Goal: Transaction & Acquisition: Subscribe to service/newsletter

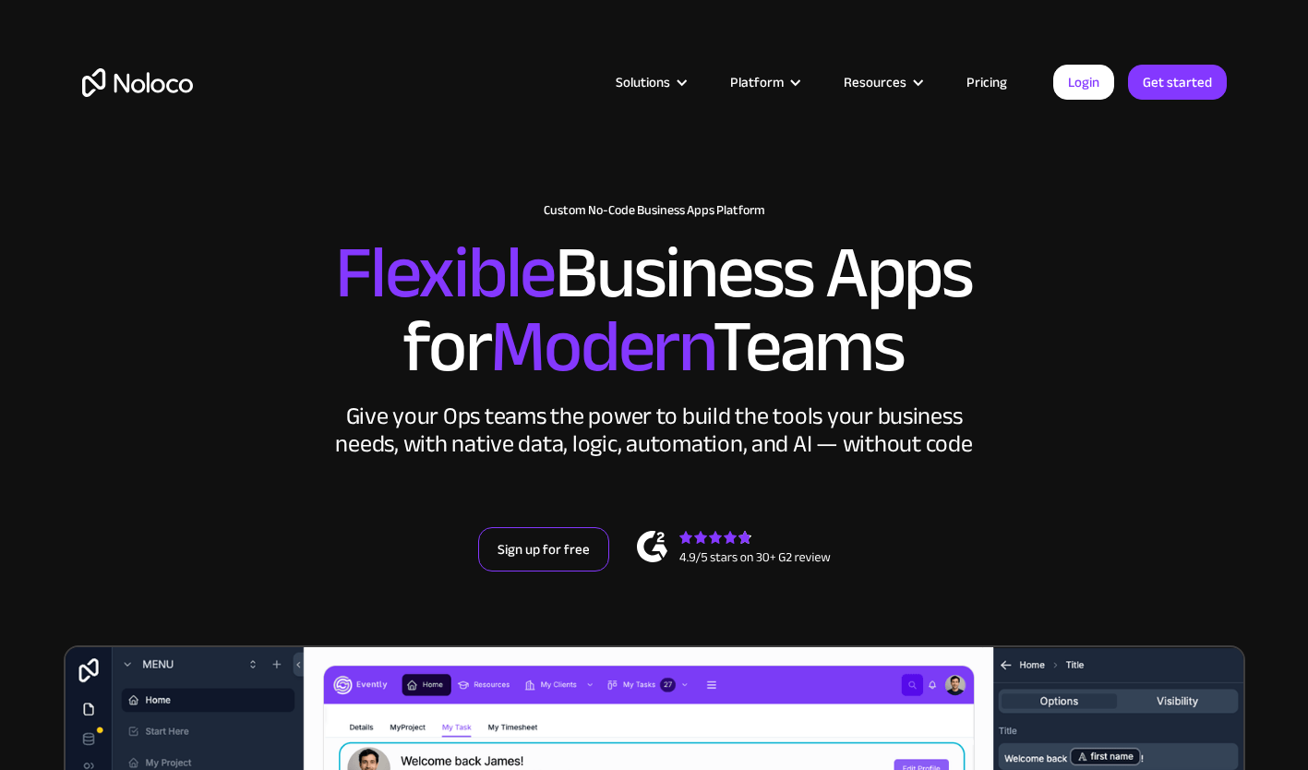
click at [557, 553] on link "Sign up for free" at bounding box center [543, 549] width 131 height 44
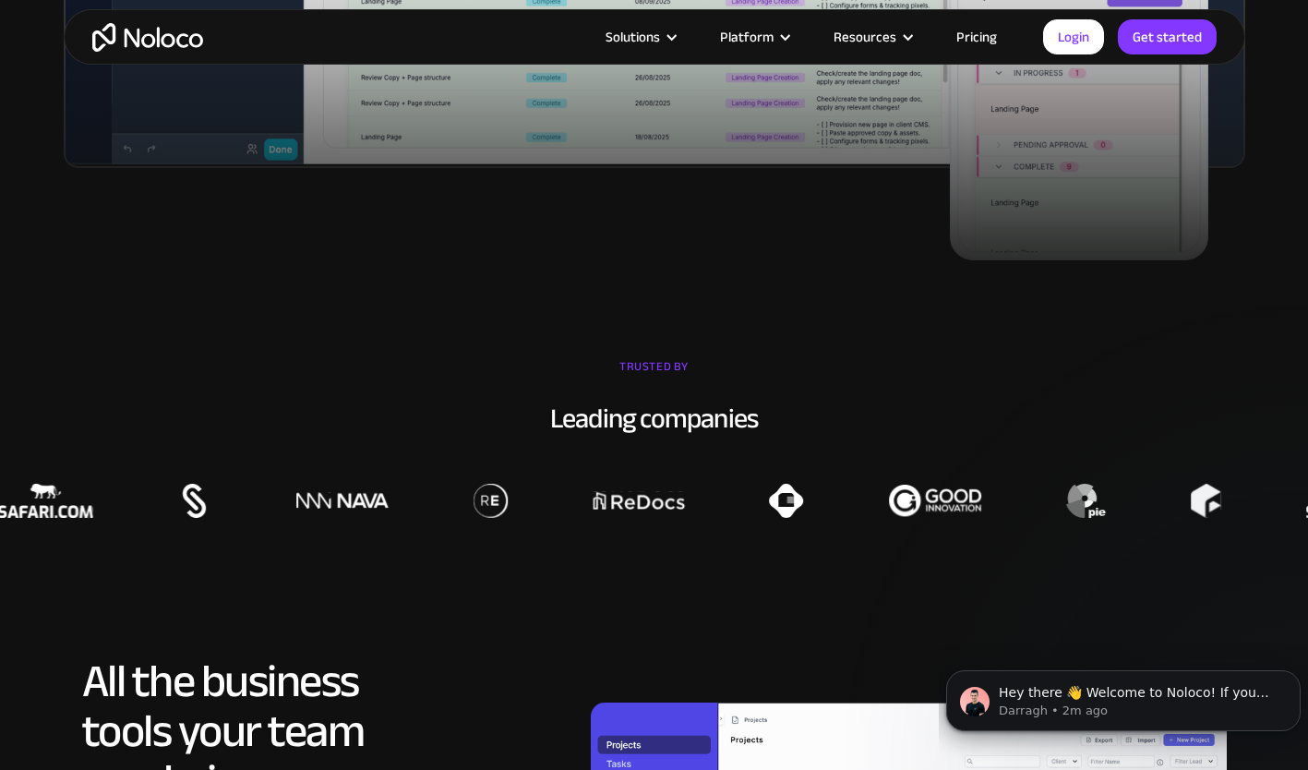
scroll to position [1180, 0]
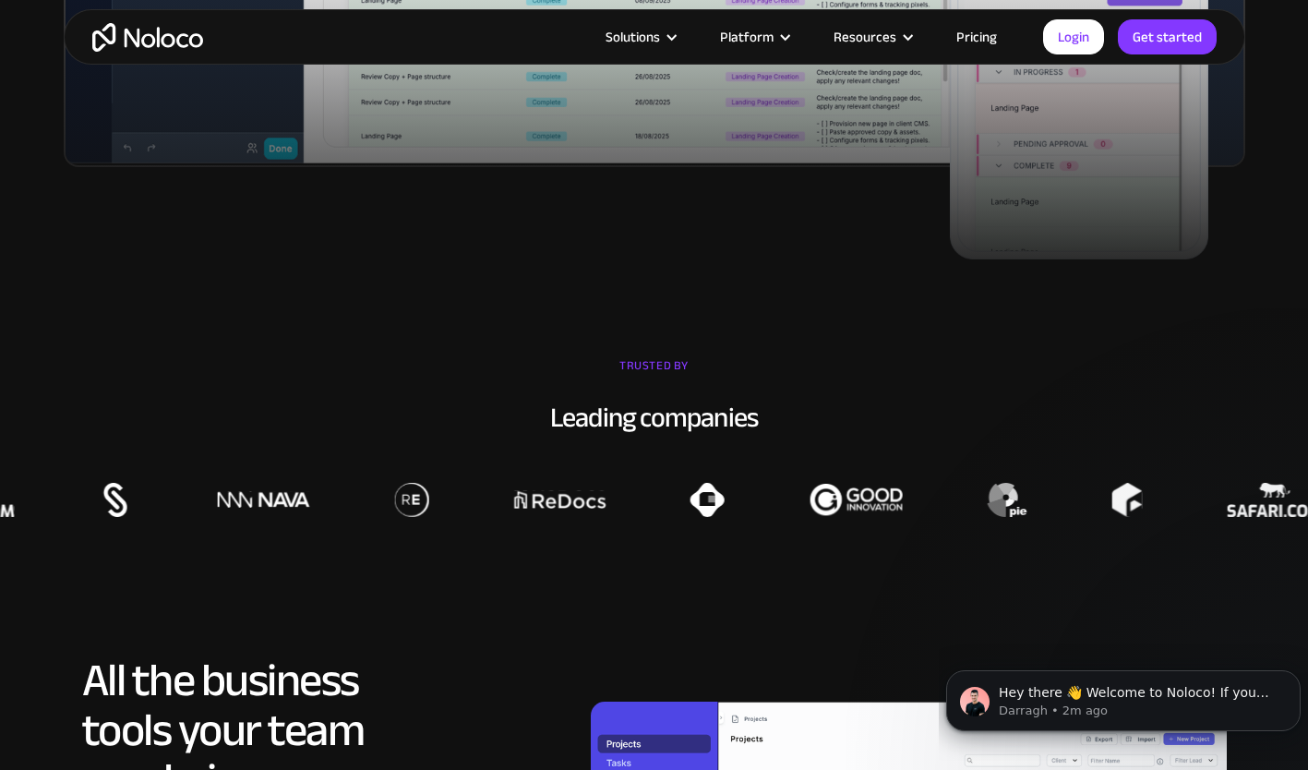
click at [1005, 41] on link "Pricing" at bounding box center [976, 37] width 87 height 24
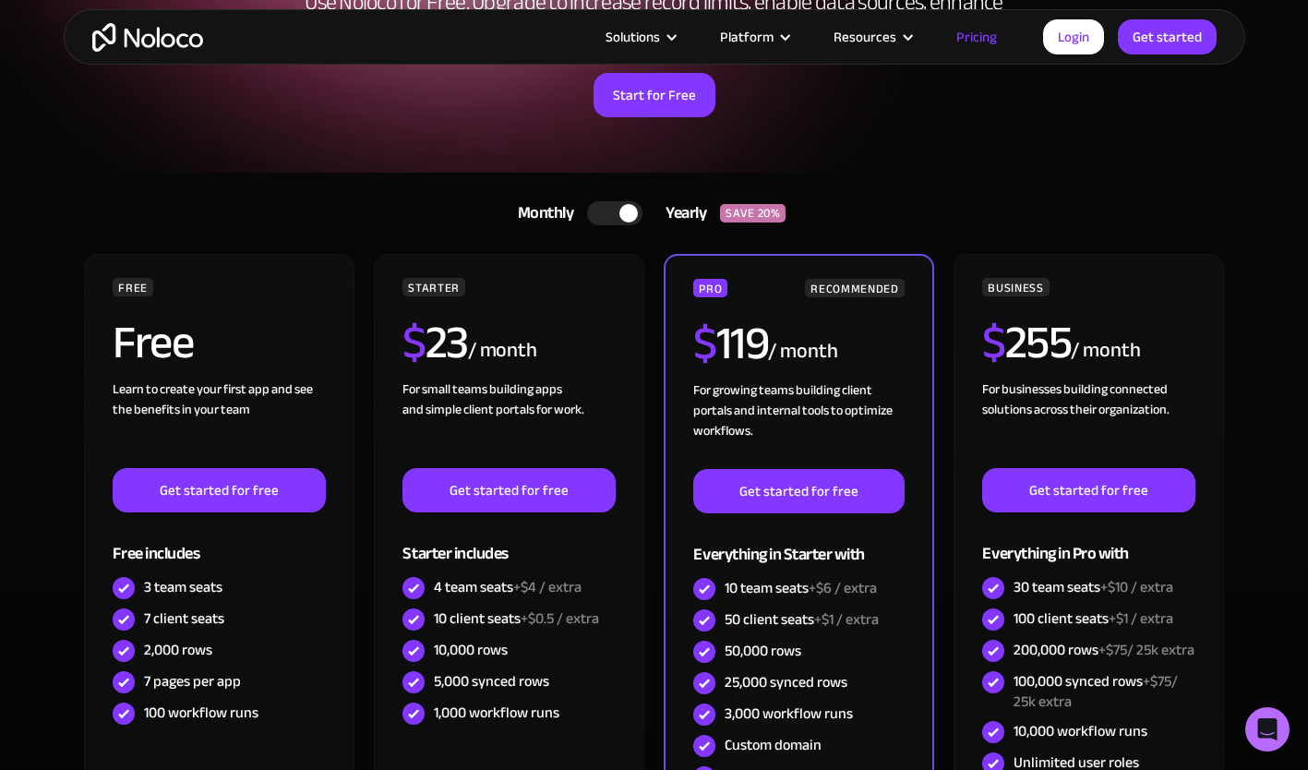
scroll to position [240, 0]
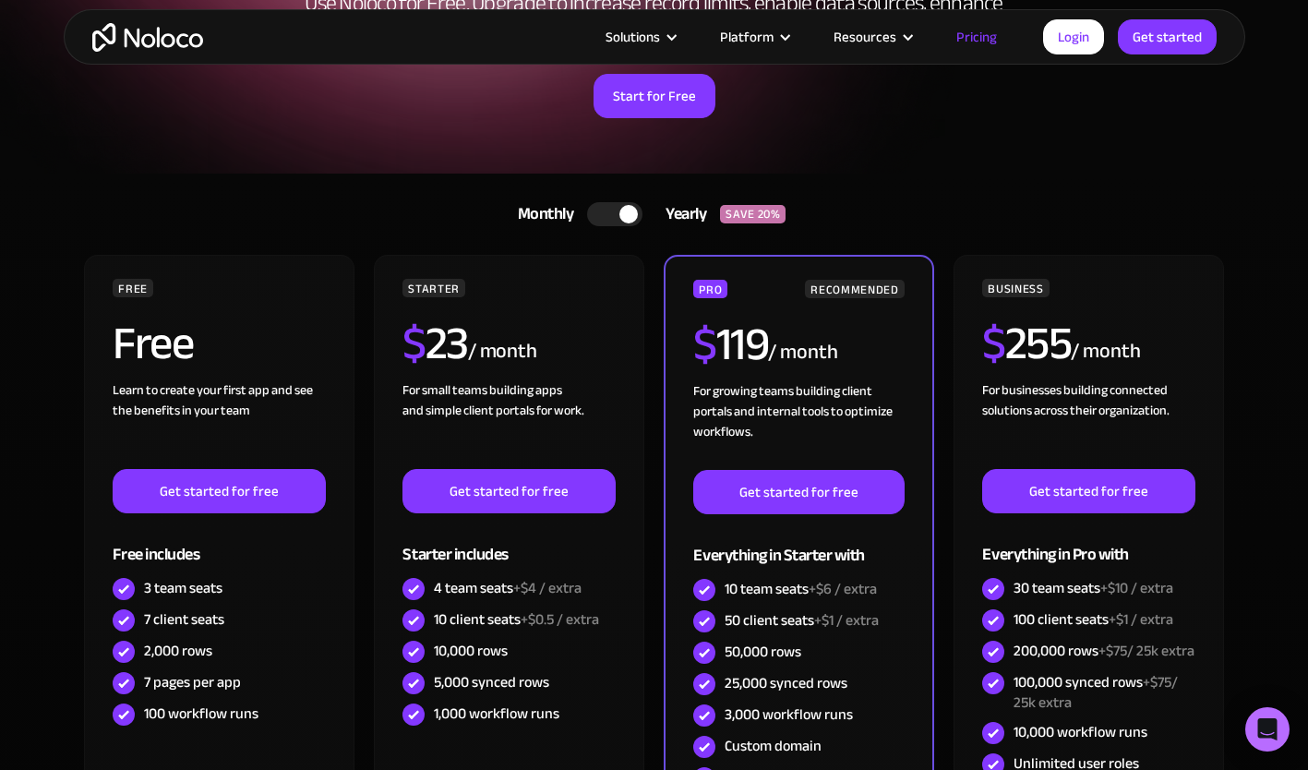
click at [623, 217] on div at bounding box center [628, 214] width 18 height 18
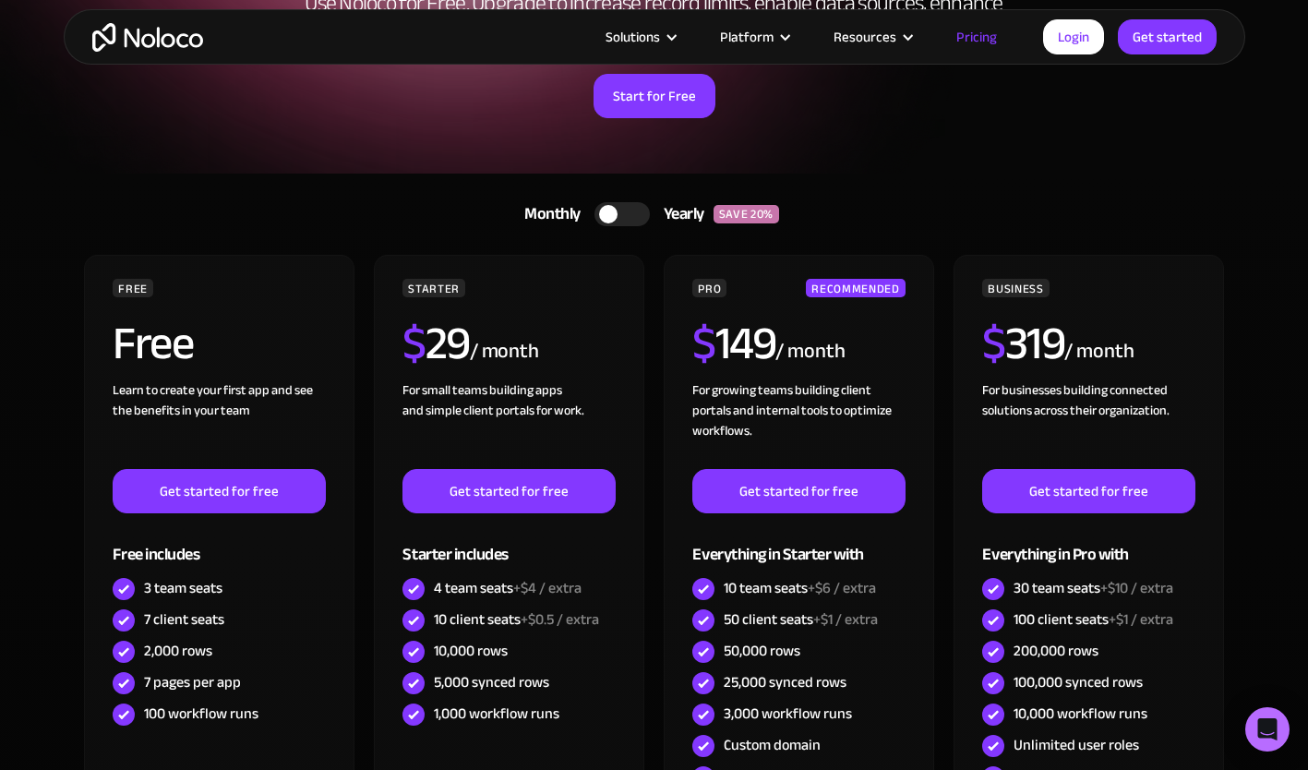
click at [623, 217] on div at bounding box center [621, 214] width 55 height 24
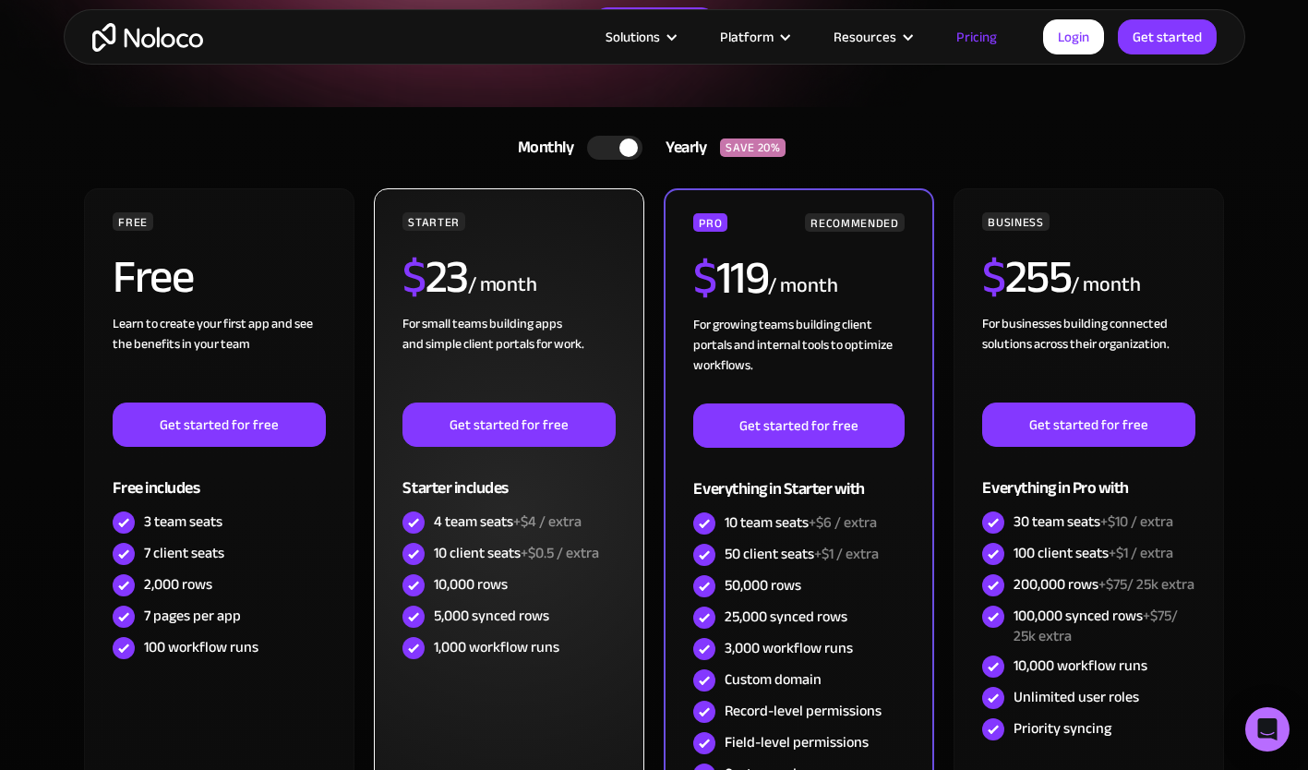
scroll to position [305, 0]
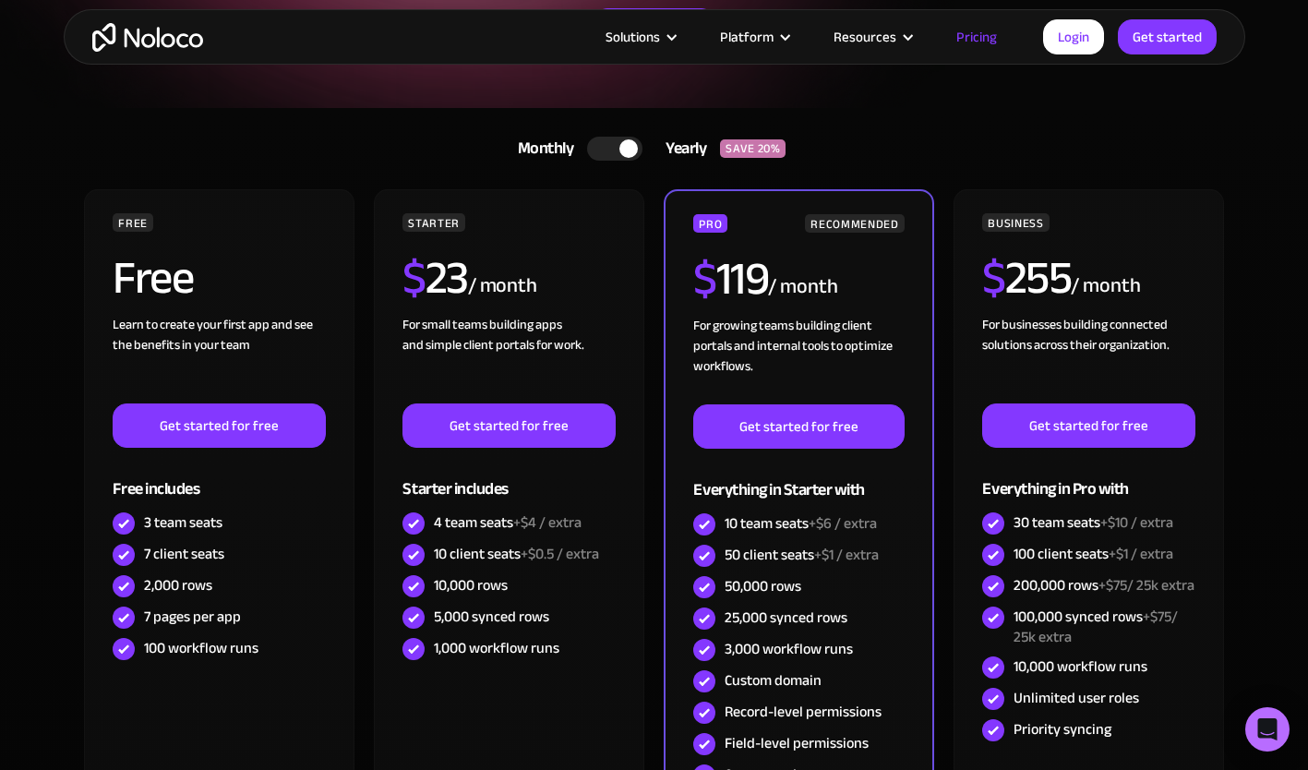
click at [618, 132] on link "Monthly Yearly SAVE 20%" at bounding box center [654, 148] width 319 height 44
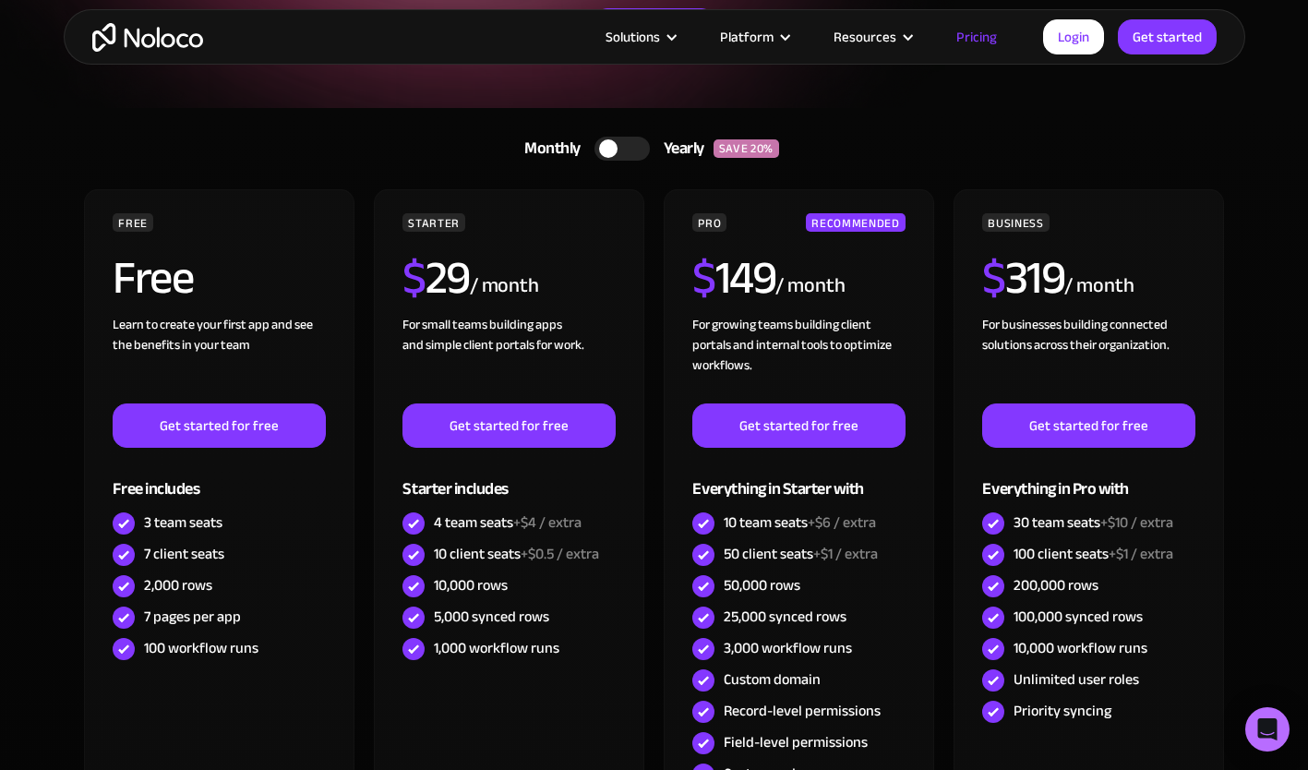
click at [620, 146] on div at bounding box center [621, 149] width 55 height 24
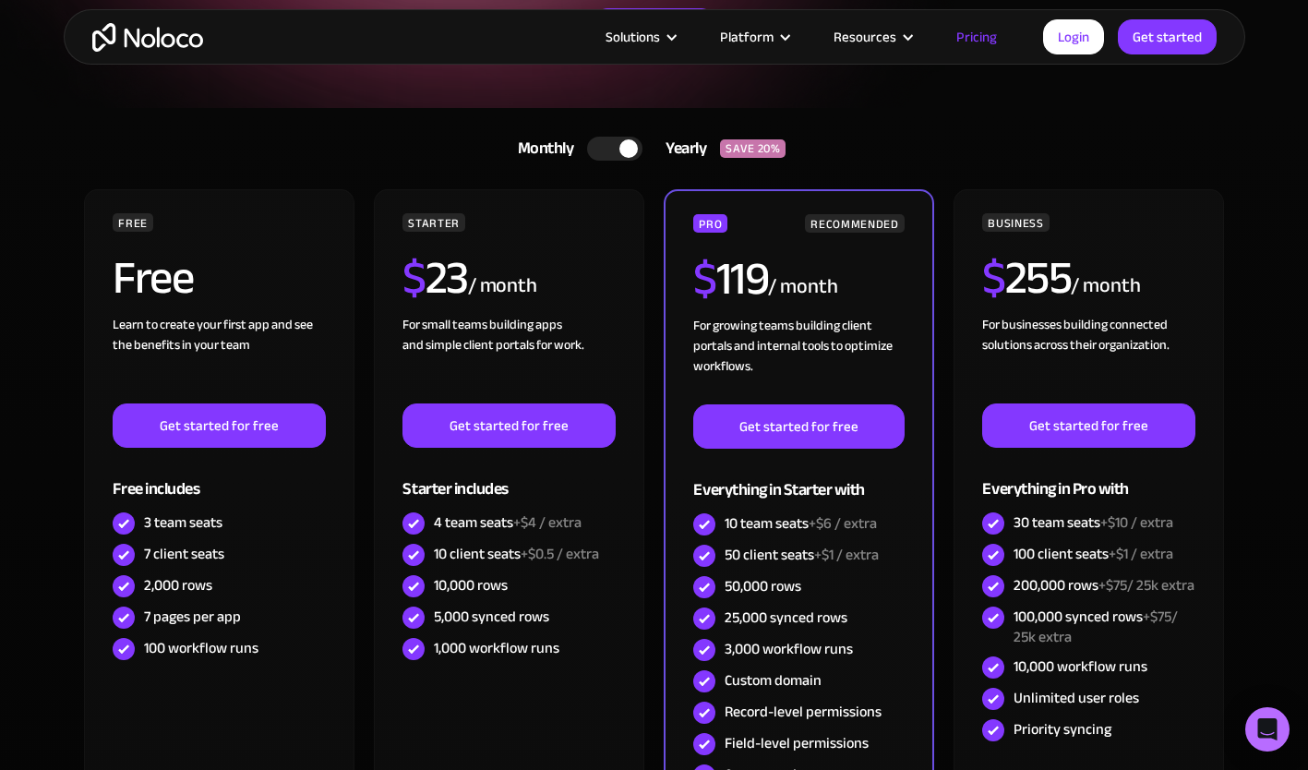
click at [620, 146] on div at bounding box center [628, 148] width 18 height 18
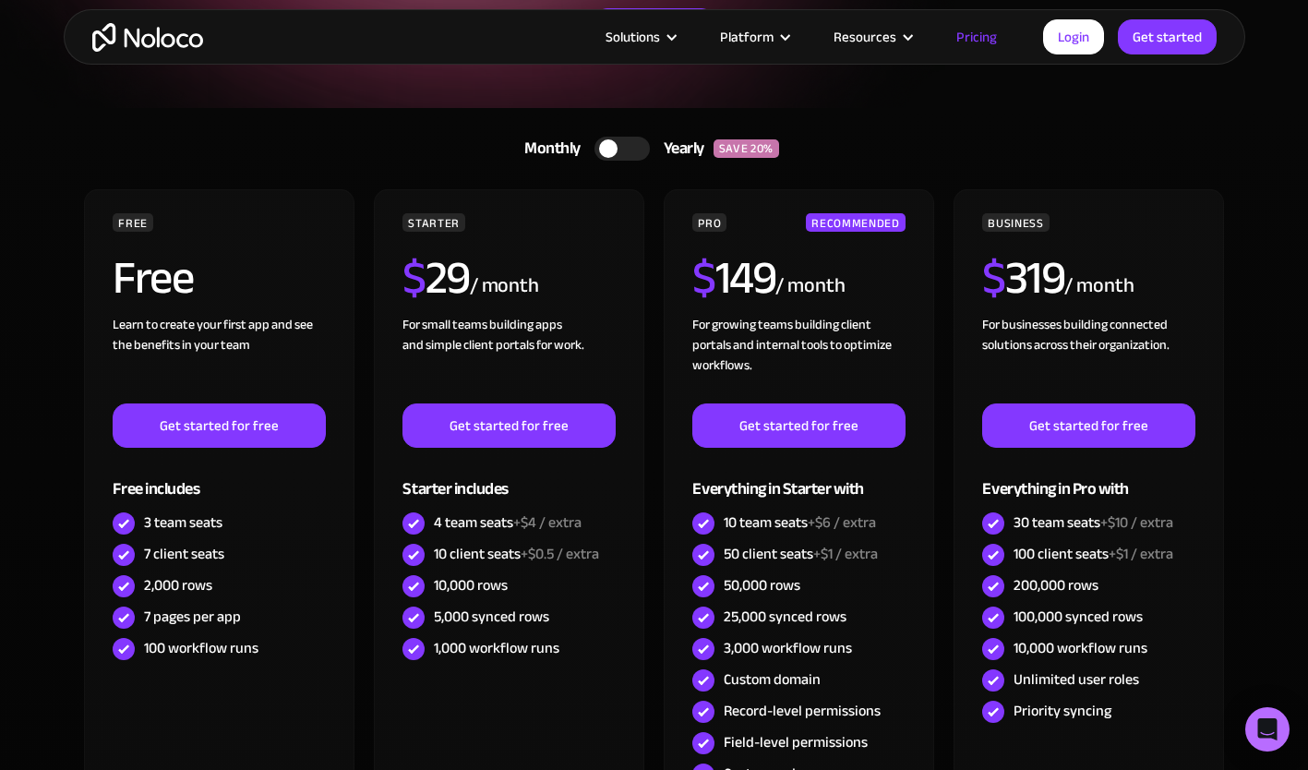
click at [620, 146] on div at bounding box center [621, 149] width 55 height 24
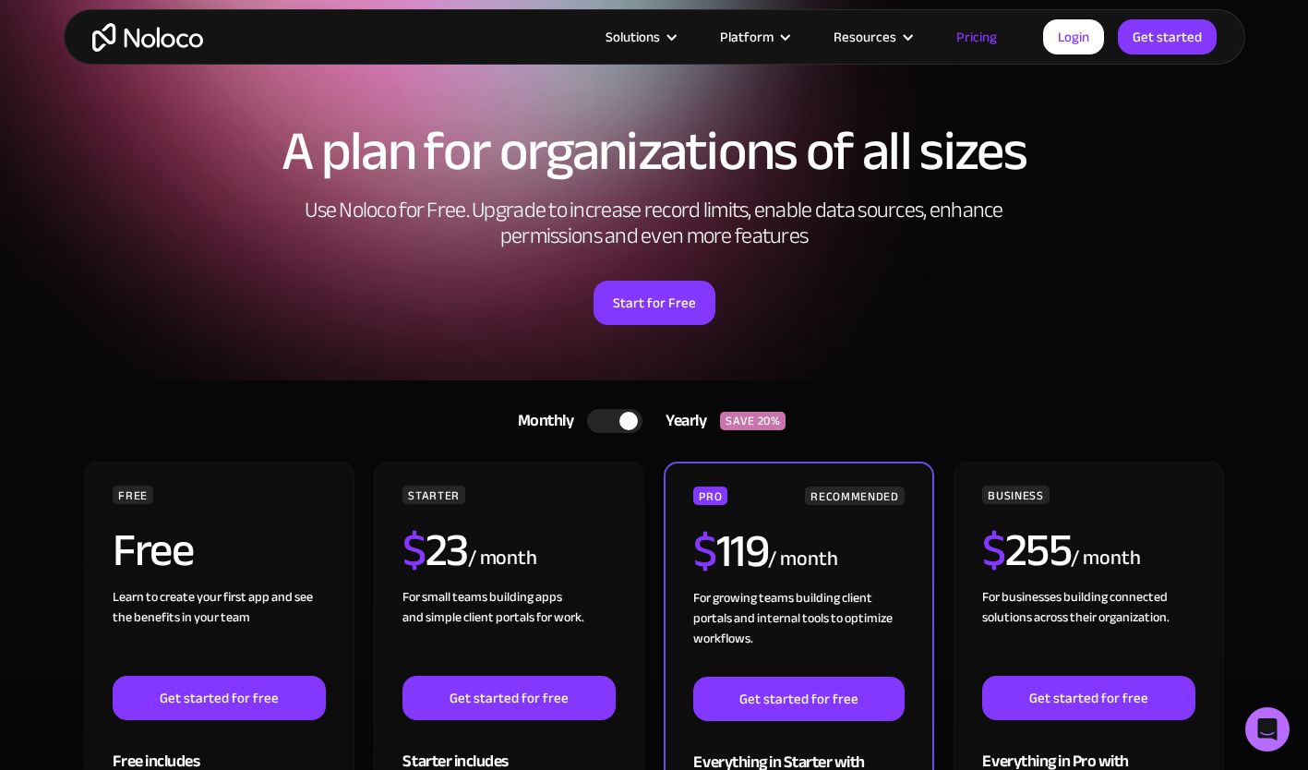
scroll to position [0, 0]
